Goal: Information Seeking & Learning: Learn about a topic

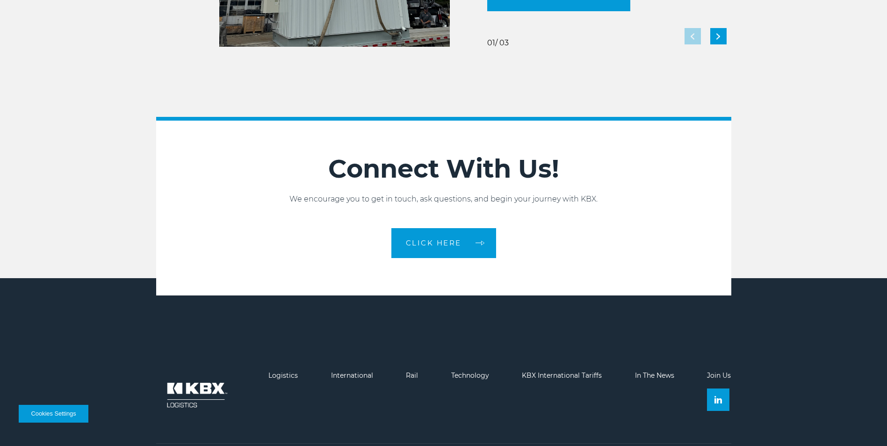
scroll to position [2080, 0]
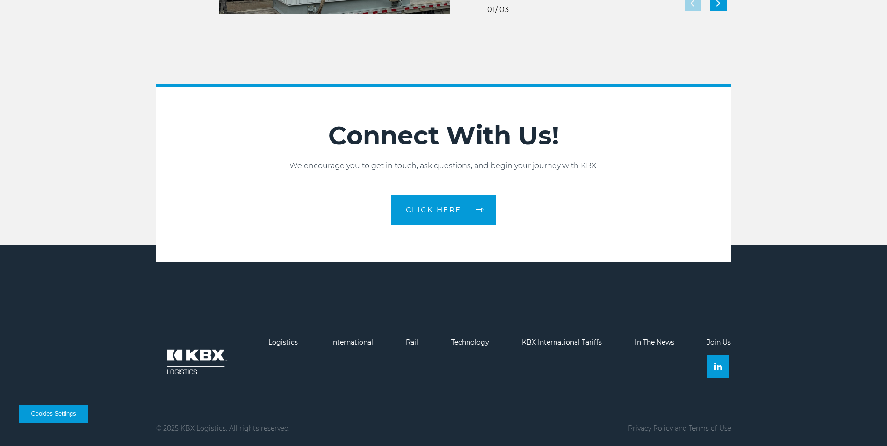
click at [281, 342] on link "Logistics" at bounding box center [282, 342] width 29 height 8
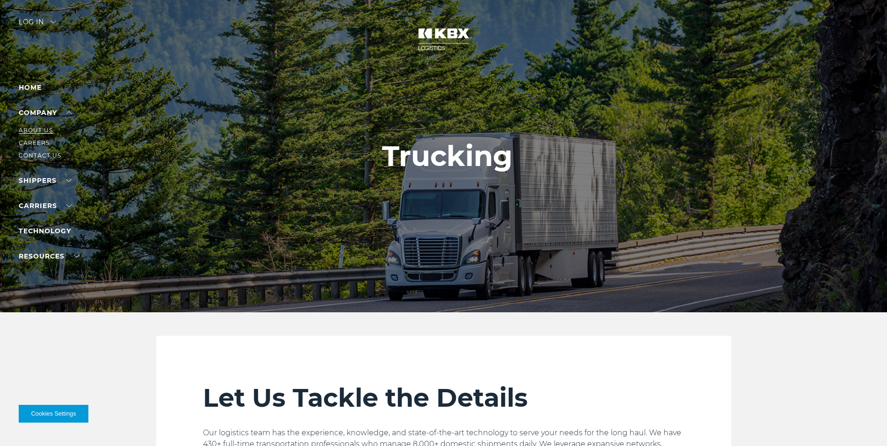
click at [44, 128] on link "About Us" at bounding box center [36, 130] width 34 height 7
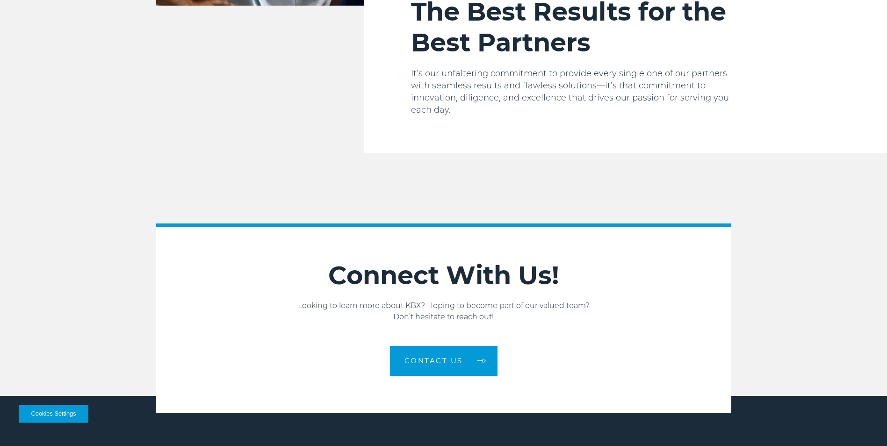
scroll to position [1578, 0]
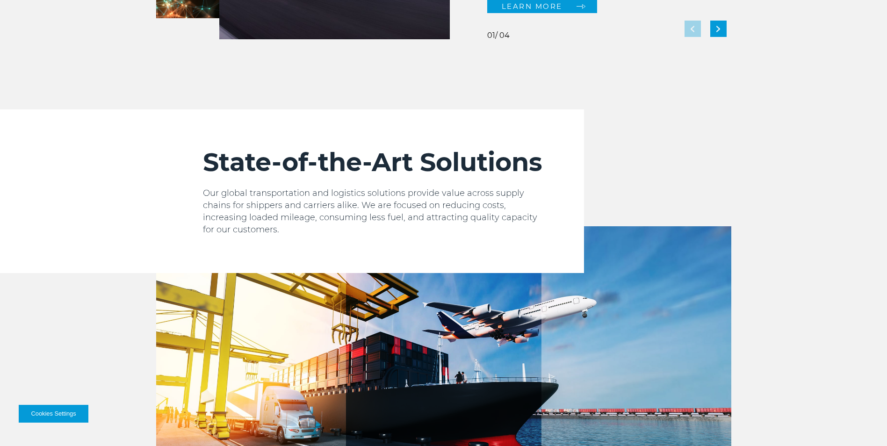
scroll to position [958, 0]
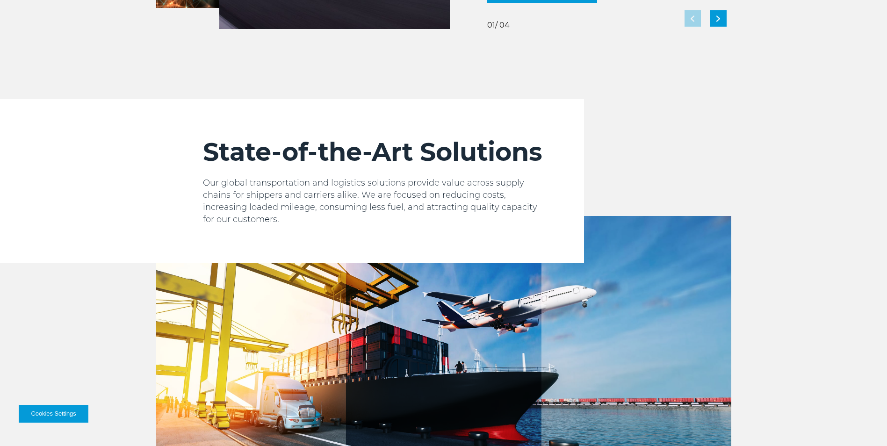
scroll to position [1075, 0]
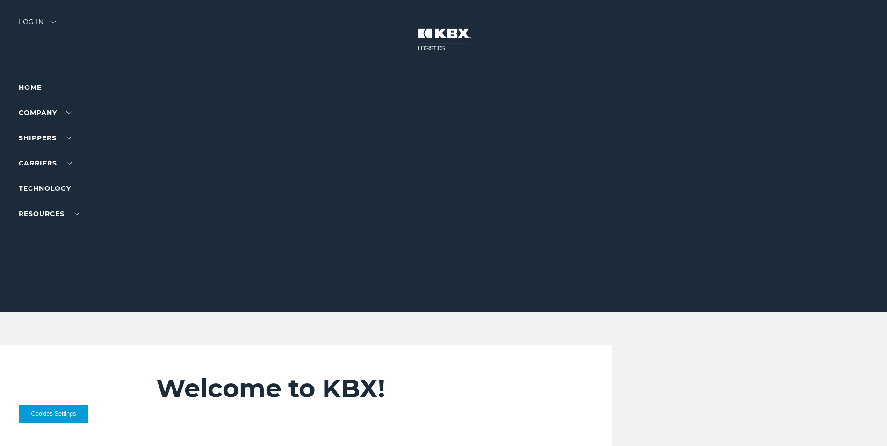
scroll to position [751, 0]
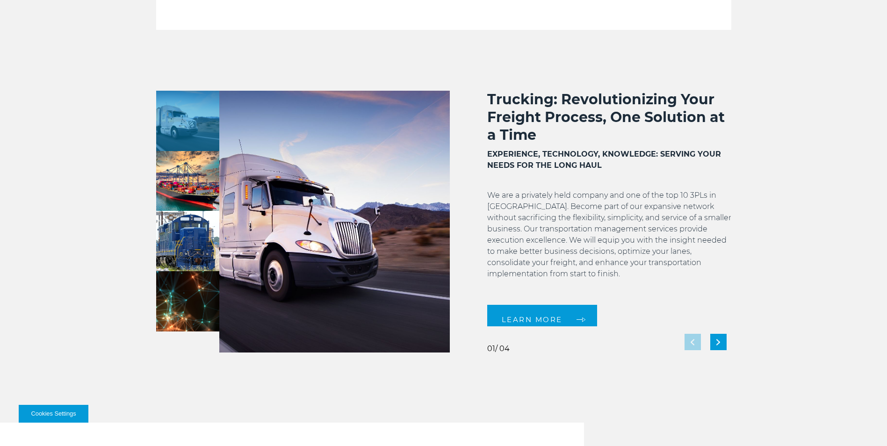
click at [533, 195] on p "We are a privately held company and one of the top 10 3PLs in [GEOGRAPHIC_DATA]…" at bounding box center [609, 240] width 244 height 101
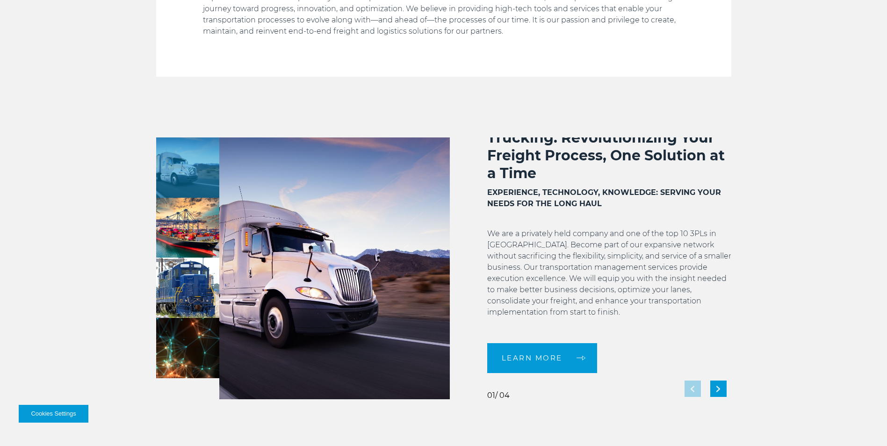
scroll to position [0, 0]
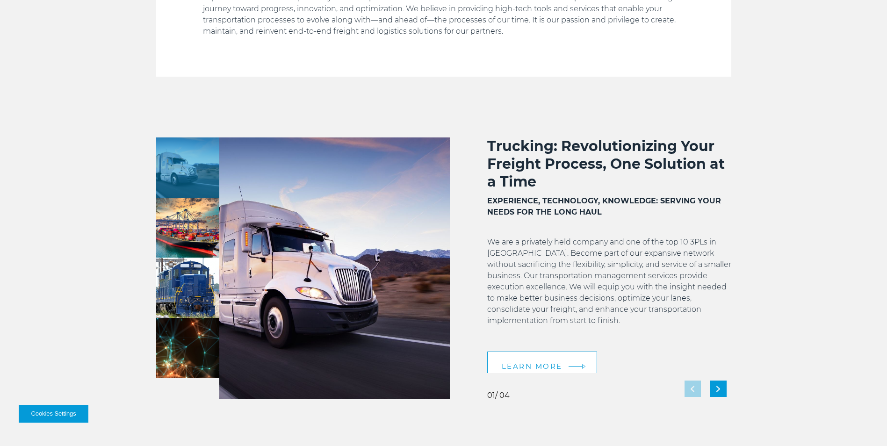
click at [574, 352] on link "LEARN MORE" at bounding box center [542, 367] width 110 height 30
click at [725, 392] on div "Next slide" at bounding box center [718, 389] width 16 height 16
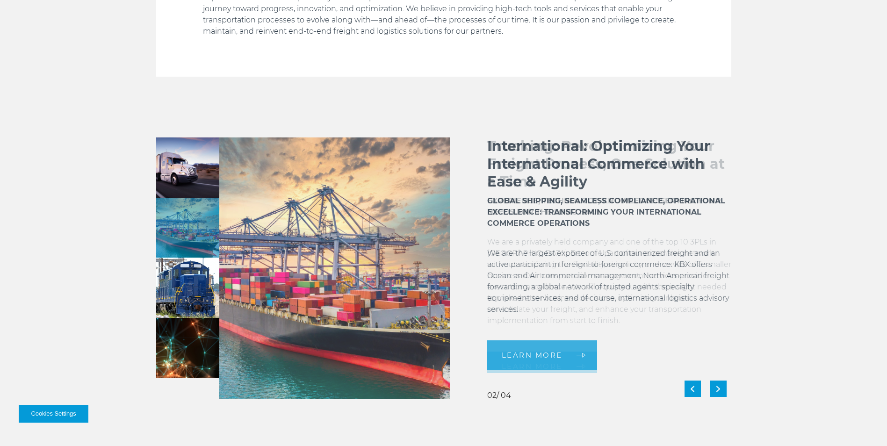
drag, startPoint x: 490, startPoint y: 277, endPoint x: 636, endPoint y: 274, distance: 145.9
click at [636, 274] on p "We are the largest exporter of U.S. containerized freight and an active partici…" at bounding box center [609, 287] width 244 height 79
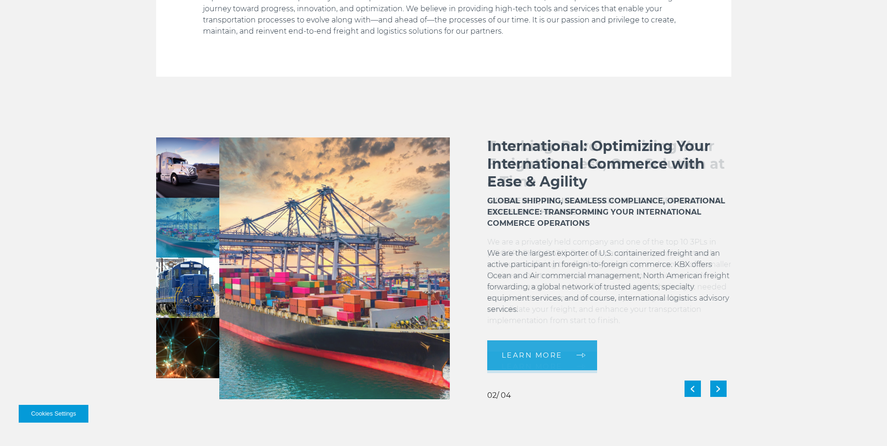
drag, startPoint x: 587, startPoint y: 275, endPoint x: 673, endPoint y: 275, distance: 86.0
click at [673, 275] on p "We are the largest exporter of U.S. containerized freight and an active partici…" at bounding box center [609, 287] width 244 height 79
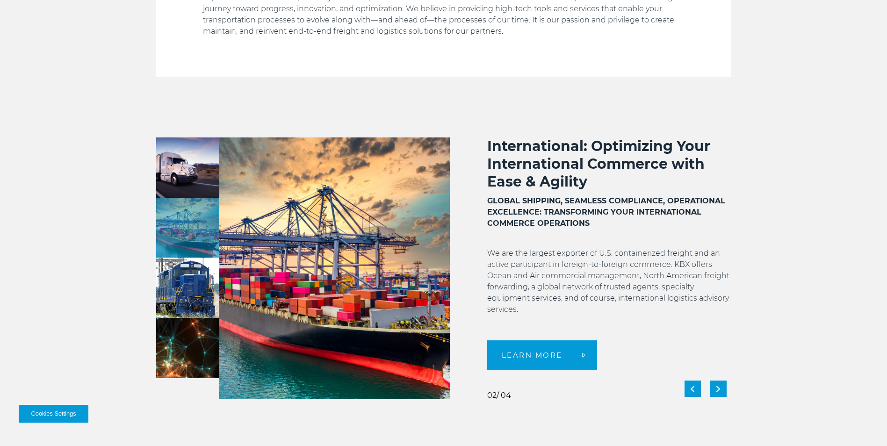
drag, startPoint x: 516, startPoint y: 263, endPoint x: 690, endPoint y: 271, distance: 174.6
click at [690, 271] on p "We are the largest exporter of U.S. containerized freight and an active partici…" at bounding box center [609, 287] width 244 height 79
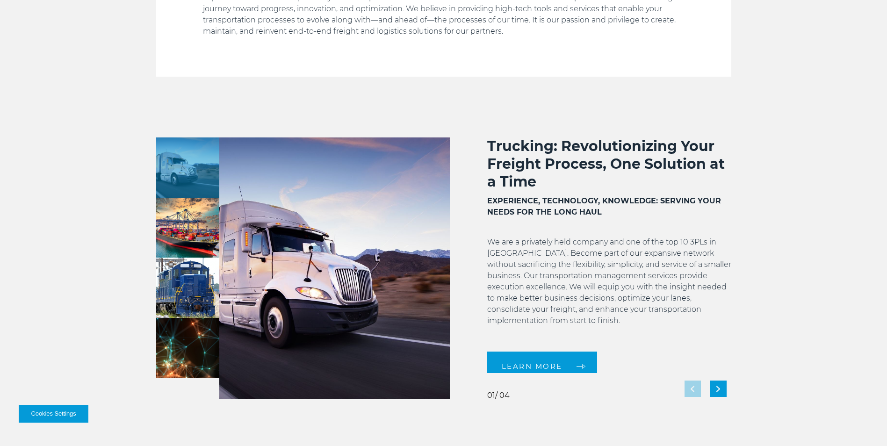
drag, startPoint x: 513, startPoint y: 280, endPoint x: 520, endPoint y: 343, distance: 63.5
click at [531, 280] on p "We are a privately held company and one of the top 10 3PLs in the United States…" at bounding box center [609, 287] width 244 height 101
click at [714, 386] on div "Next slide" at bounding box center [718, 389] width 16 height 16
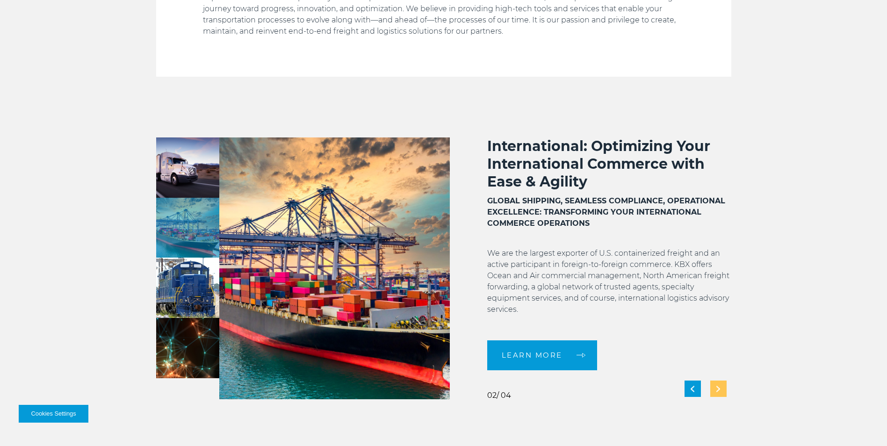
click at [714, 386] on div "Next slide" at bounding box center [718, 389] width 16 height 16
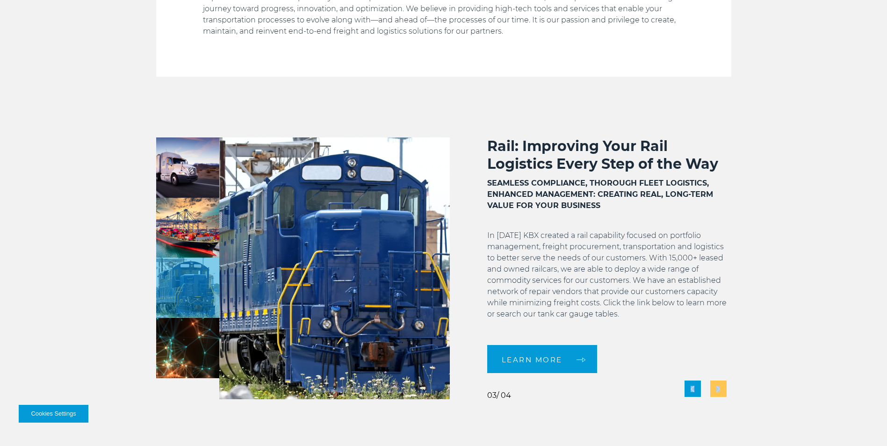
click at [714, 386] on div "Next slide" at bounding box center [718, 389] width 16 height 16
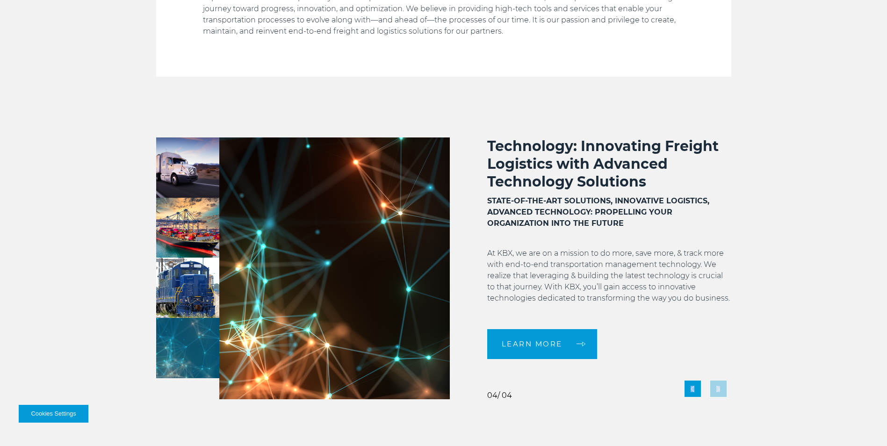
click at [714, 386] on div "Technology: Innovating Freight Logistics with Advanced Technology Solutions STA…" at bounding box center [590, 268] width 281 height 262
click at [690, 386] on div "Previous slide" at bounding box center [692, 389] width 16 height 16
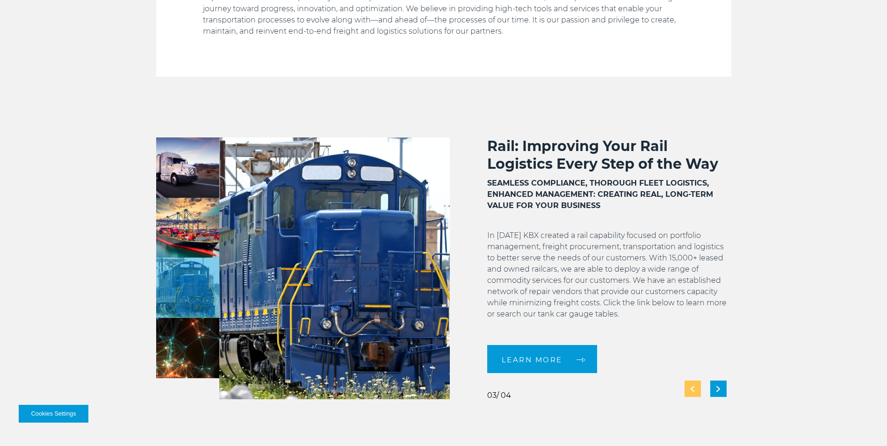
click at [690, 386] on div "Previous slide" at bounding box center [692, 389] width 16 height 16
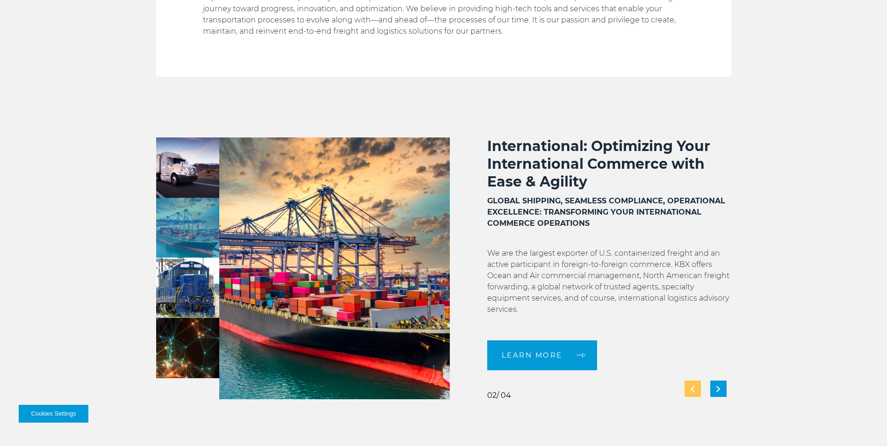
click at [690, 386] on div "Previous slide" at bounding box center [692, 389] width 16 height 16
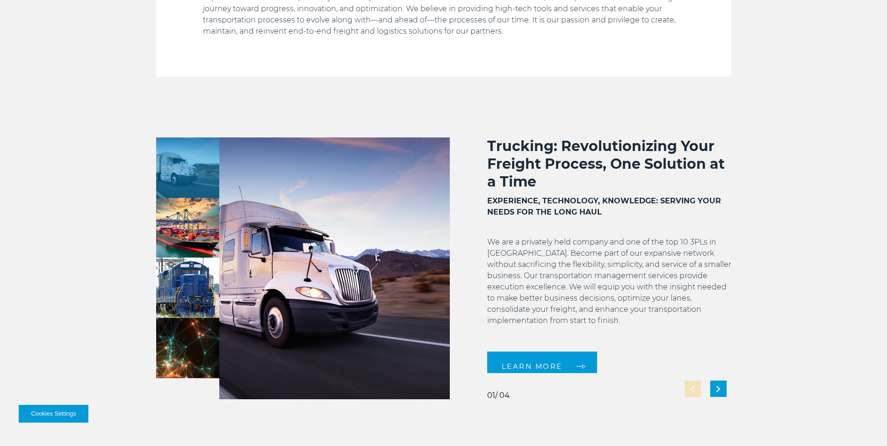
click at [690, 386] on div "Trucking: Revolutionizing Your Freight Process, One Solution at a Time EXPERIEN…" at bounding box center [590, 268] width 281 height 262
click at [715, 388] on div "Next slide" at bounding box center [718, 389] width 16 height 16
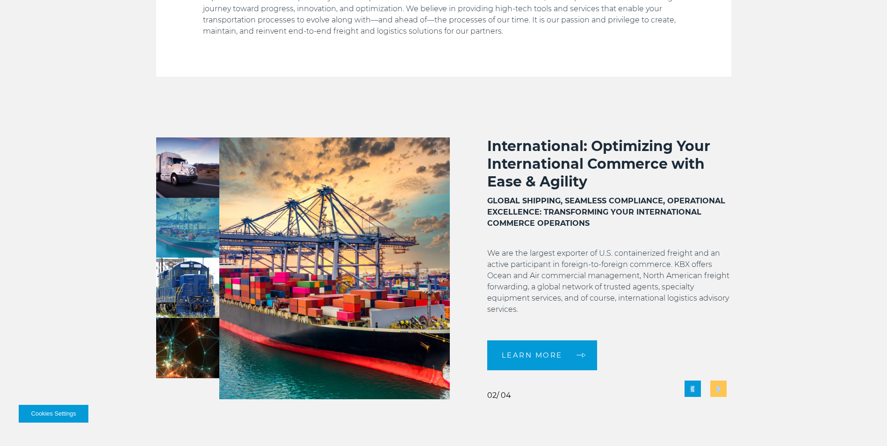
click at [715, 388] on div "Next slide" at bounding box center [718, 389] width 16 height 16
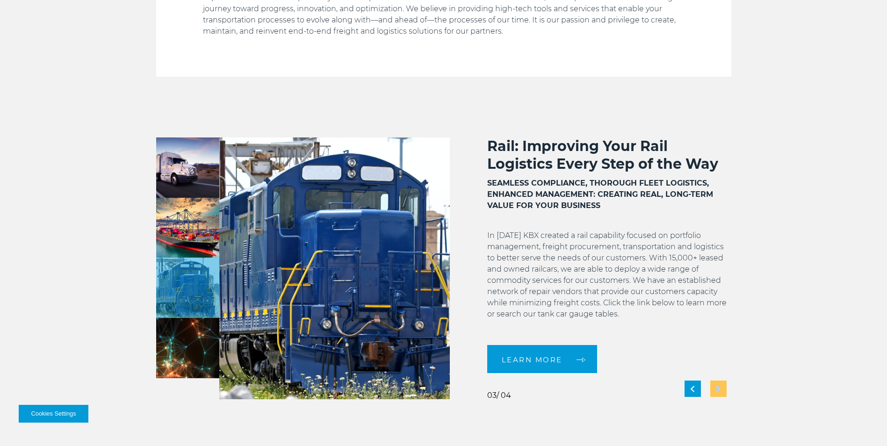
click at [715, 388] on div "Next slide" at bounding box center [718, 389] width 16 height 16
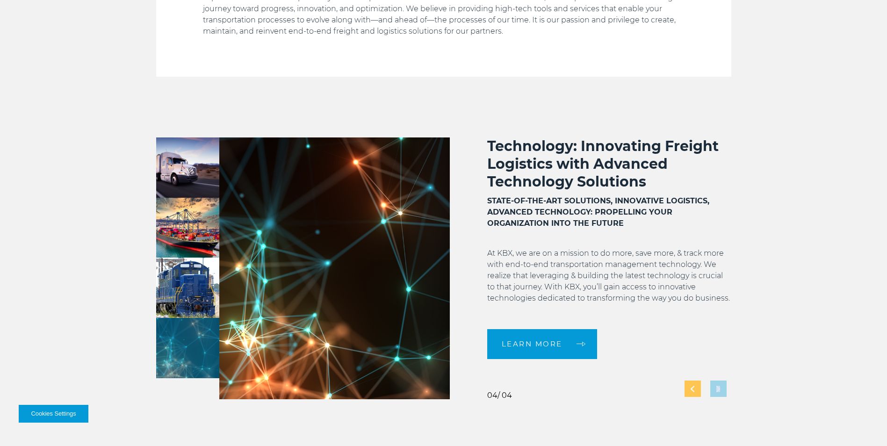
drag, startPoint x: 715, startPoint y: 388, endPoint x: 692, endPoint y: 387, distance: 23.0
click at [692, 387] on img "Previous slide" at bounding box center [692, 389] width 4 height 6
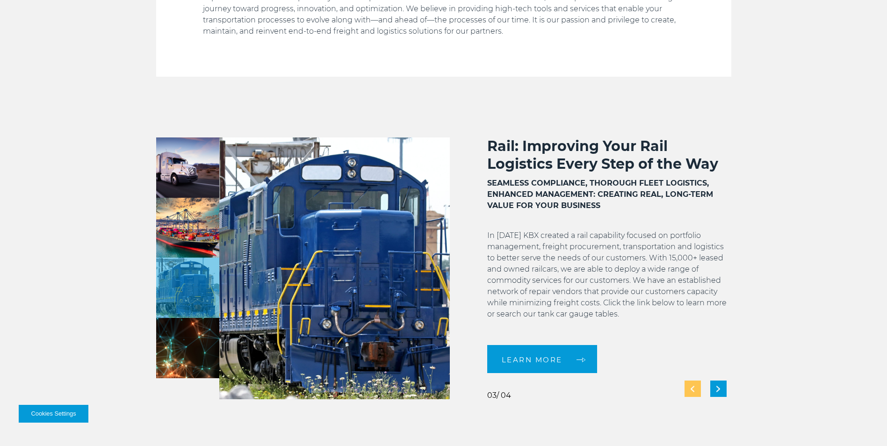
click at [690, 386] on div "Previous slide" at bounding box center [692, 389] width 16 height 16
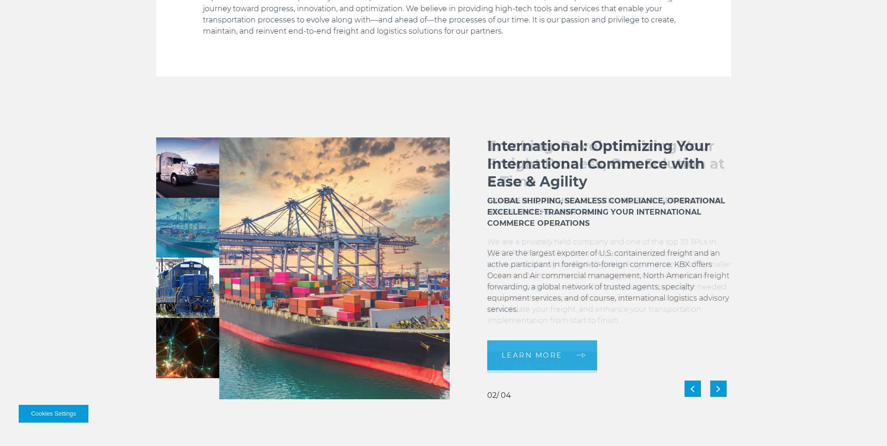
drag, startPoint x: 521, startPoint y: 281, endPoint x: 630, endPoint y: 280, distance: 108.9
click at [631, 283] on p "We are the largest exporter of U.S. containerized freight and an active partici…" at bounding box center [609, 287] width 244 height 79
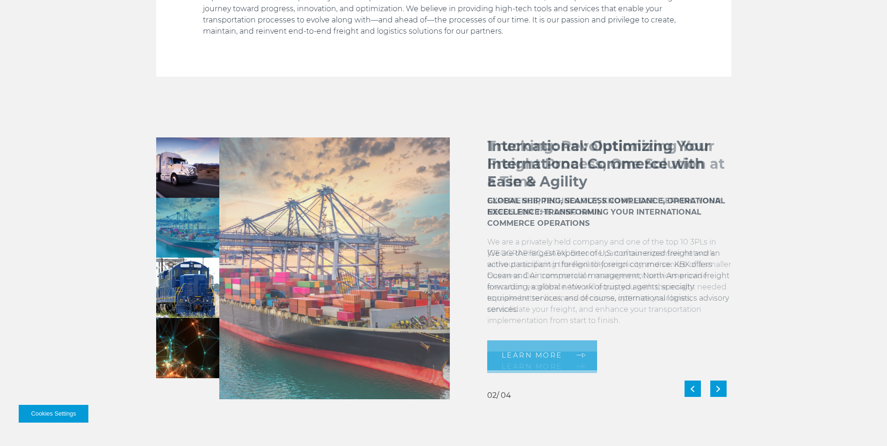
drag, startPoint x: 593, startPoint y: 283, endPoint x: 741, endPoint y: 270, distance: 148.8
click at [741, 270] on div "LEARN MORE 02 02 02" at bounding box center [443, 268] width 887 height 262
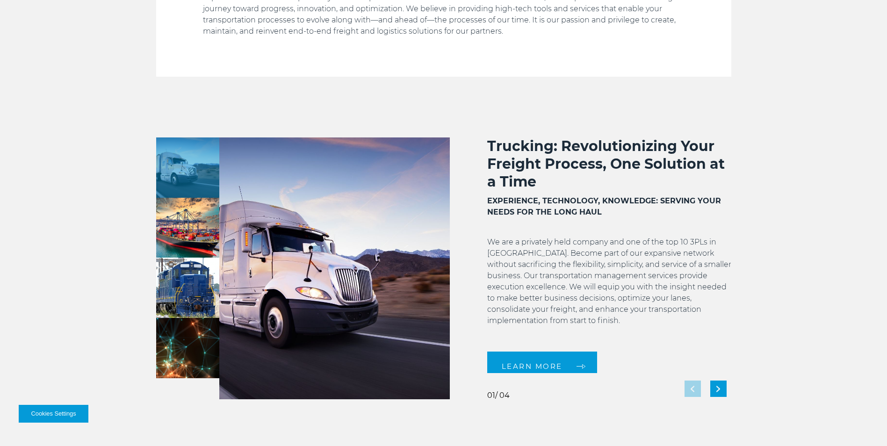
drag, startPoint x: 635, startPoint y: 266, endPoint x: 624, endPoint y: 264, distance: 11.8
click at [632, 265] on p "We are a privately held company and one of the top 10 3PLs in the United States…" at bounding box center [609, 287] width 244 height 101
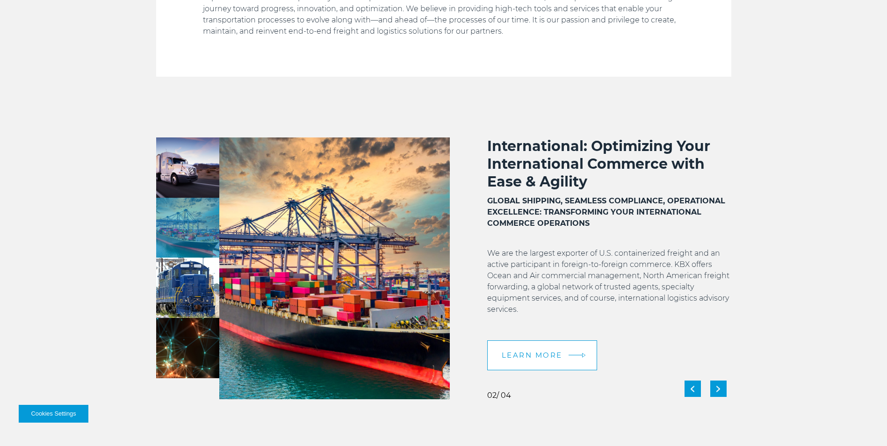
click at [573, 352] on link "LEARN MORE" at bounding box center [542, 355] width 110 height 30
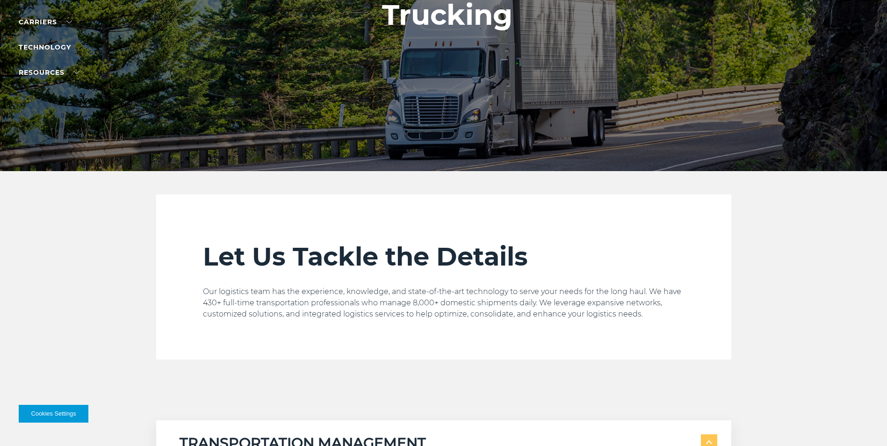
scroll to position [140, 0]
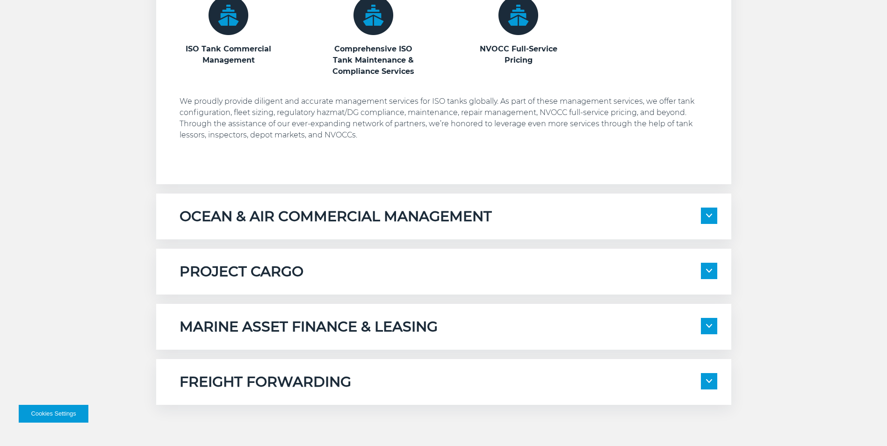
scroll to position [654, 0]
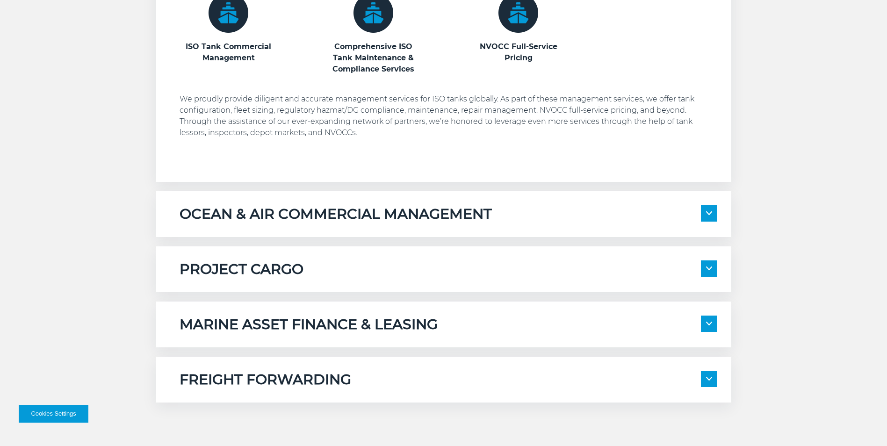
click at [704, 212] on span at bounding box center [709, 213] width 16 height 16
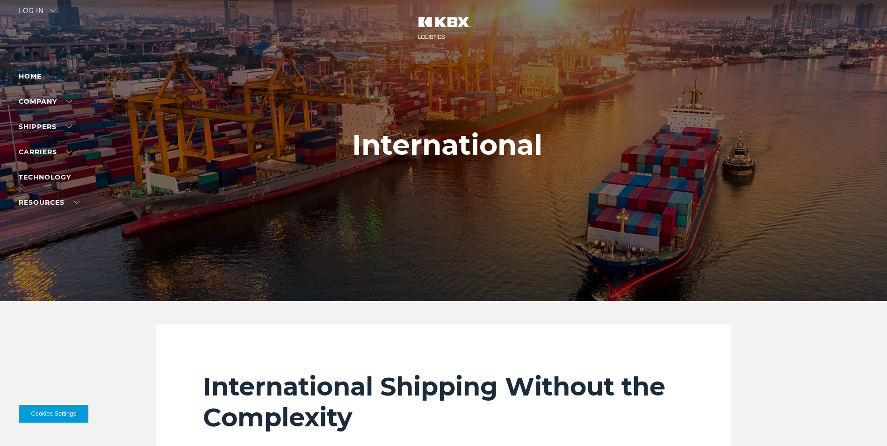
scroll to position [0, 0]
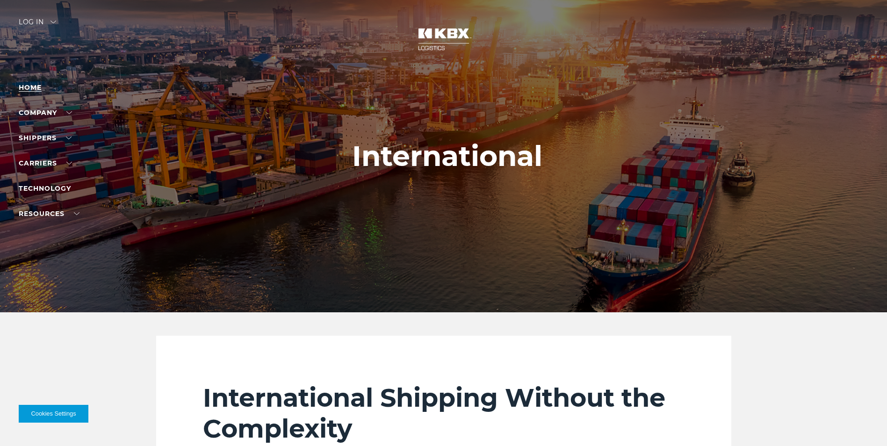
click at [29, 90] on link "Home" at bounding box center [30, 87] width 23 height 8
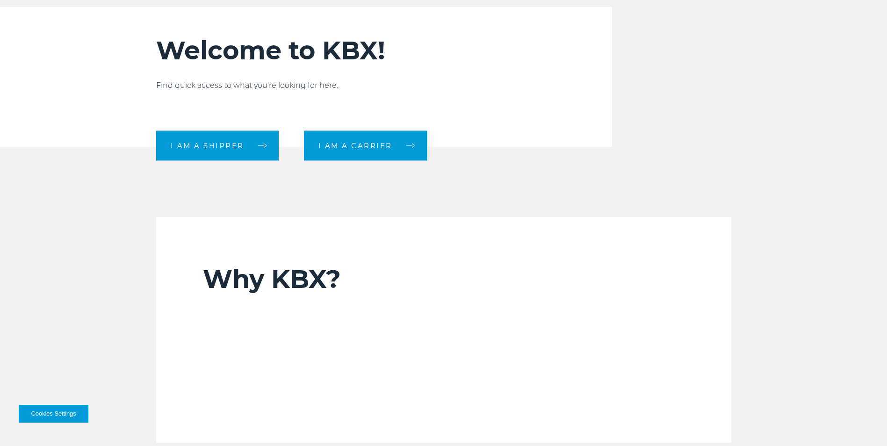
scroll to position [374, 0]
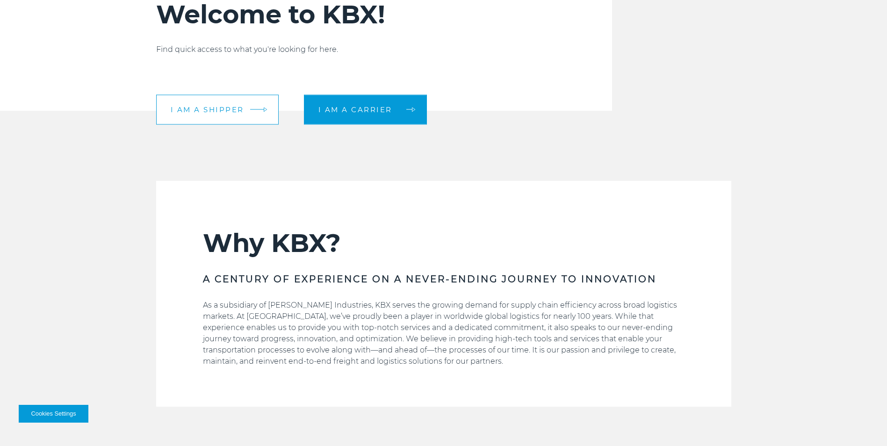
click at [214, 112] on span "I am a shipper" at bounding box center [207, 109] width 73 height 7
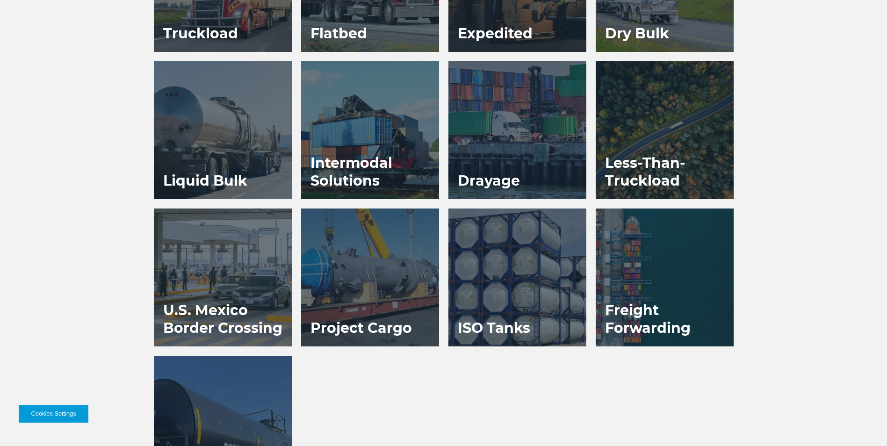
scroll to position [654, 0]
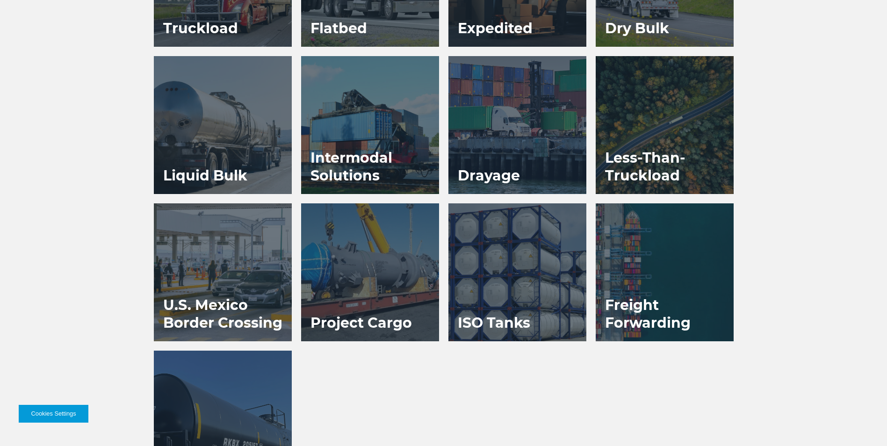
click at [220, 293] on h3 "U.S. Mexico Border Crossing" at bounding box center [223, 314] width 138 height 54
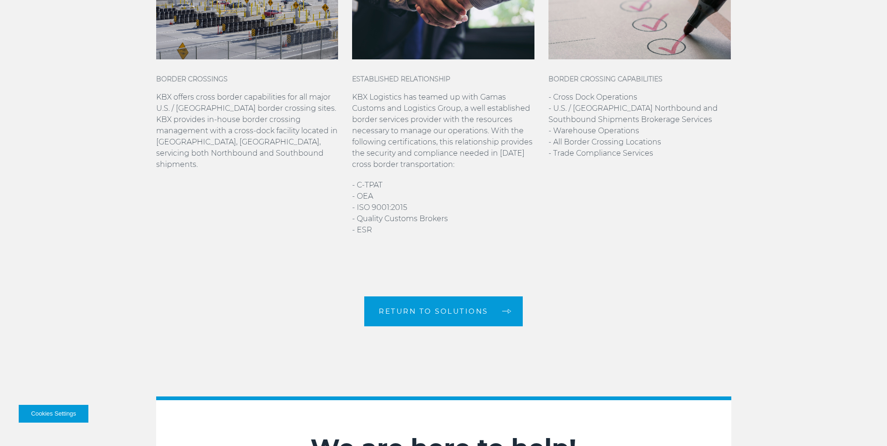
scroll to position [561, 0]
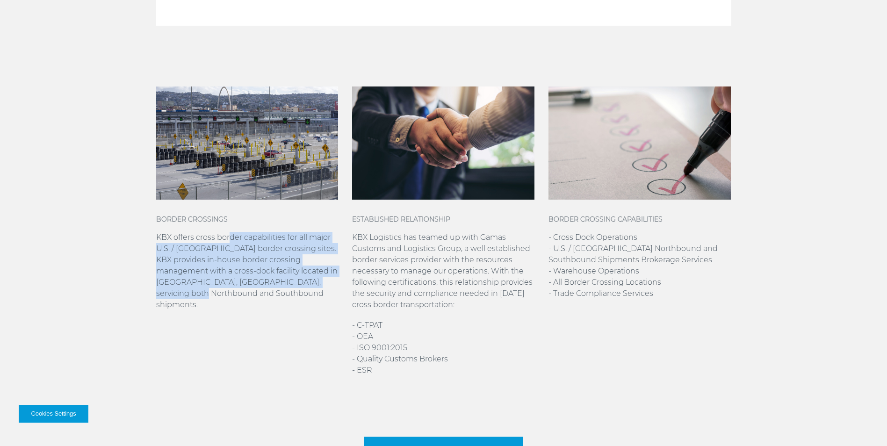
drag, startPoint x: 230, startPoint y: 236, endPoint x: 334, endPoint y: 313, distance: 128.9
click at [334, 313] on div "BORDER CROSSINGS KBX offers cross border capabilities for all major U.S. / Mexi…" at bounding box center [247, 230] width 196 height 289
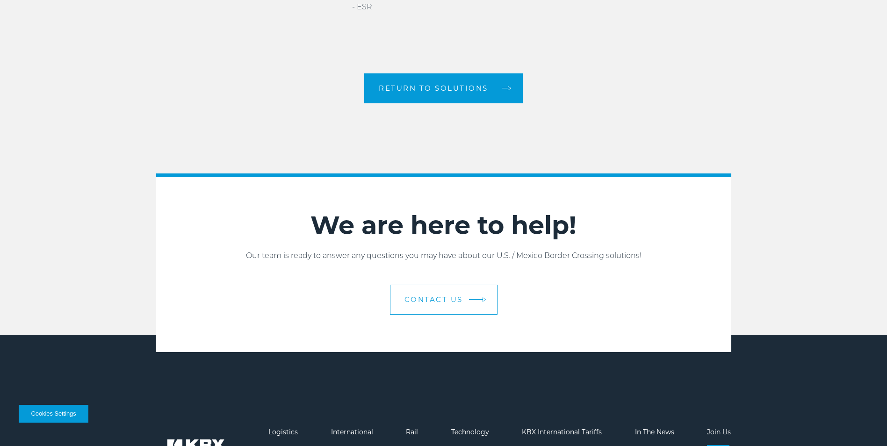
scroll to position [1014, 0]
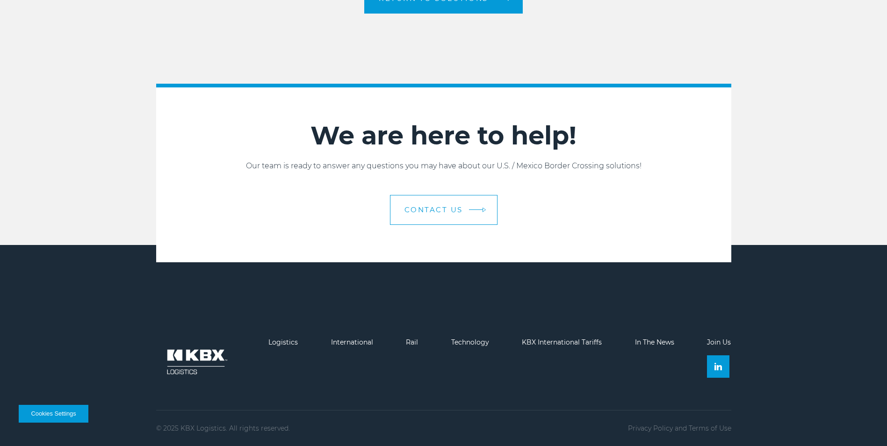
click at [424, 208] on span "Contact Us" at bounding box center [433, 209] width 58 height 7
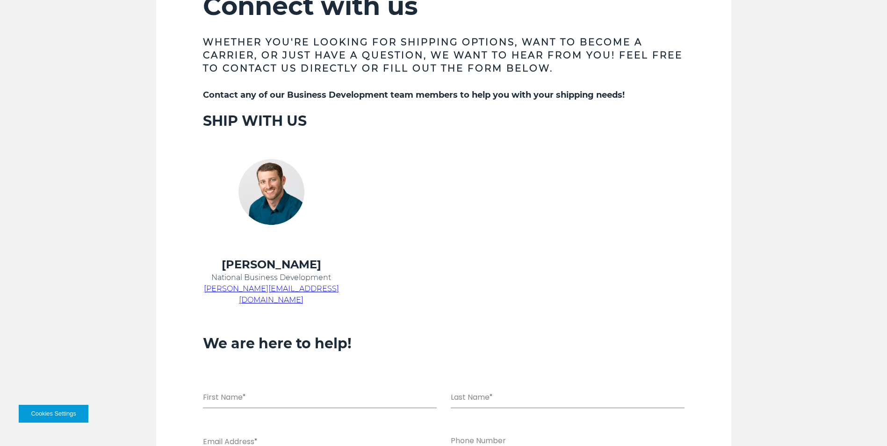
scroll to position [327, 0]
